Goal: Information Seeking & Learning: Learn about a topic

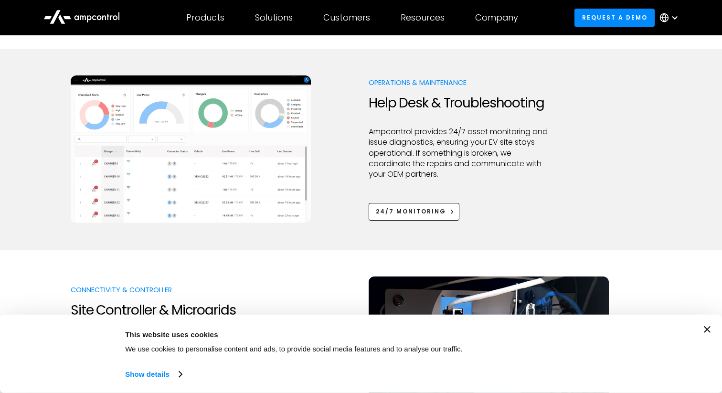
scroll to position [882, 0]
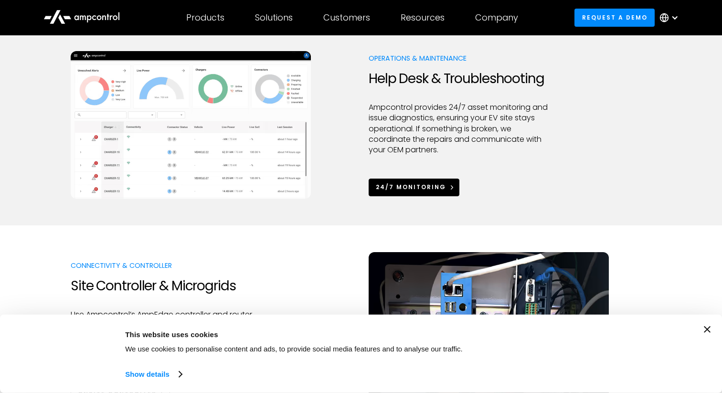
click at [399, 190] on div "24/7 Monitoring" at bounding box center [411, 187] width 70 height 9
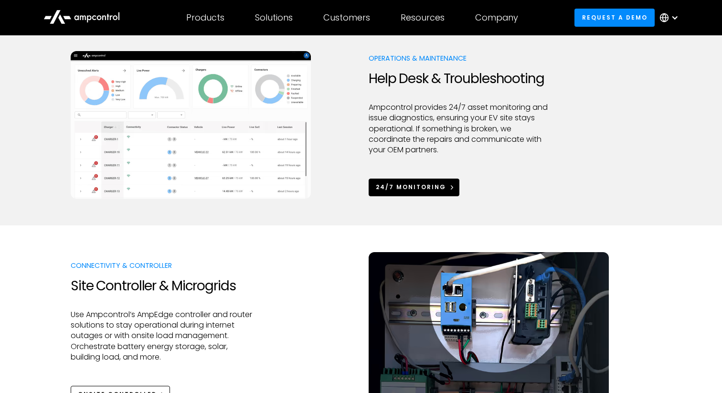
click at [439, 183] on div "24/7 Monitoring" at bounding box center [411, 187] width 70 height 9
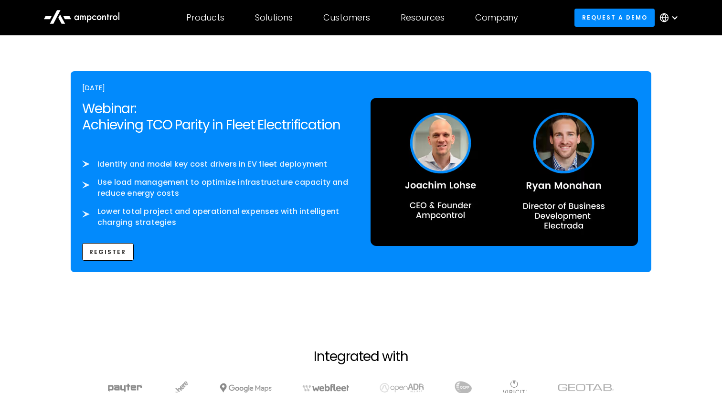
scroll to position [1561, 0]
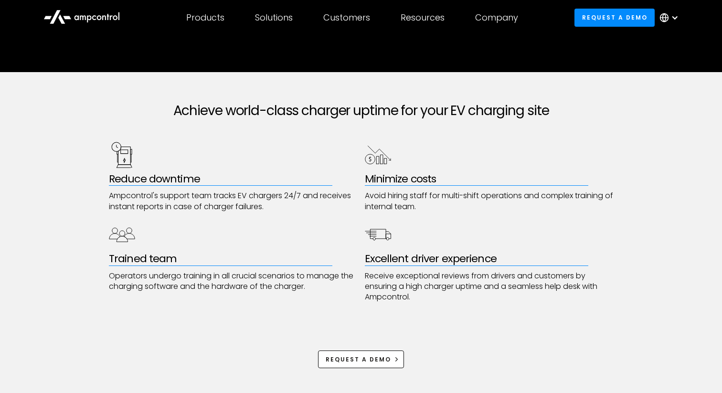
scroll to position [505, 0]
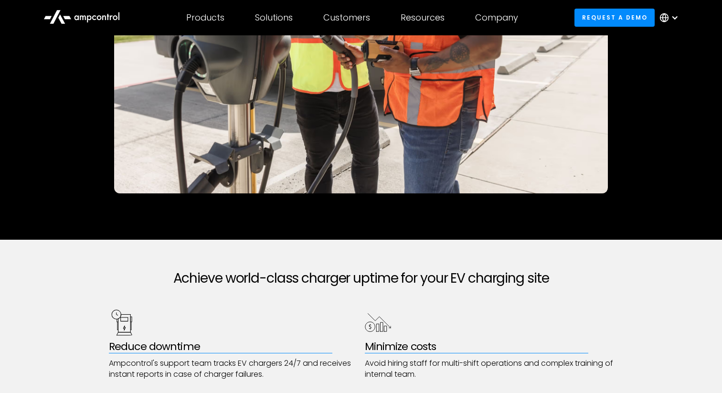
scroll to position [346, 0]
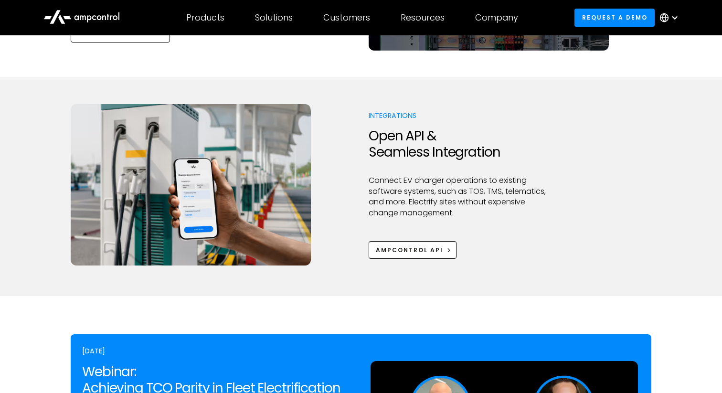
scroll to position [1244, 0]
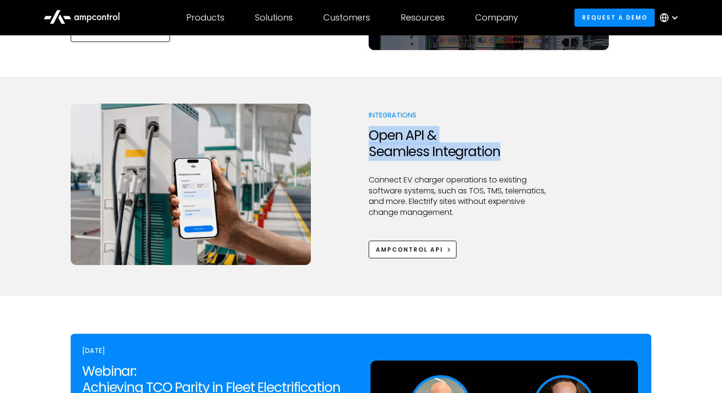
drag, startPoint x: 367, startPoint y: 137, endPoint x: 540, endPoint y: 146, distance: 173.6
click at [541, 146] on div "Integrations Open API & Seamless Integration Connect EV charger operations to e…" at bounding box center [361, 184] width 581 height 161
copy h2 "Open API & Seamless Integration"
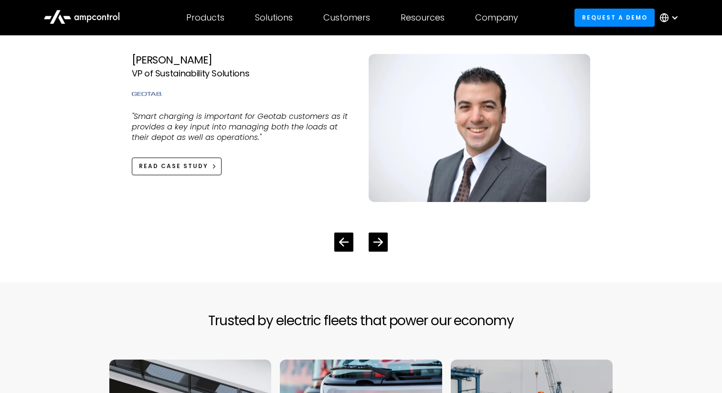
scroll to position [2197, 0]
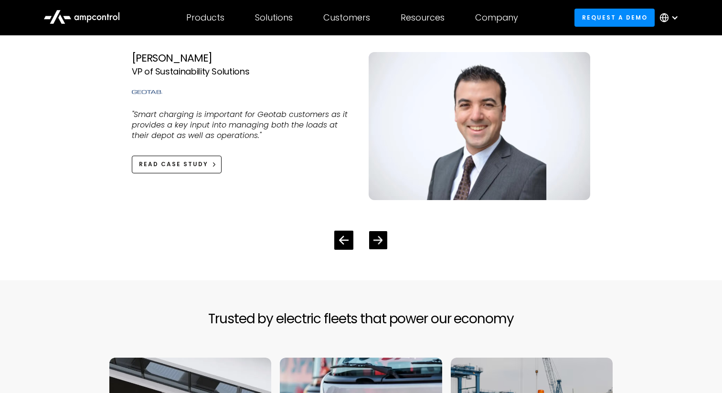
click at [376, 235] on div "Next slide" at bounding box center [378, 240] width 18 height 18
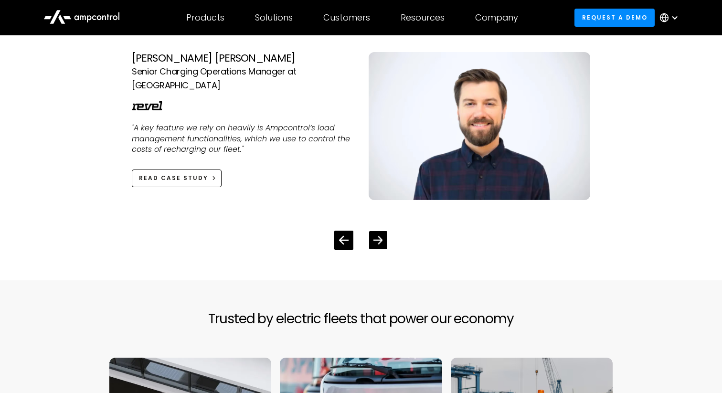
click at [371, 241] on div "Next slide" at bounding box center [378, 240] width 18 height 18
